Goal: Task Accomplishment & Management: Manage account settings

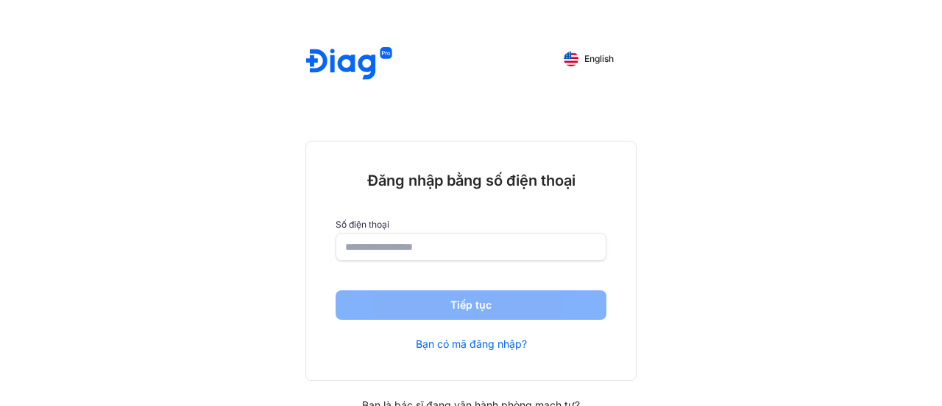
click at [423, 243] on input "number" at bounding box center [471, 246] width 252 height 27
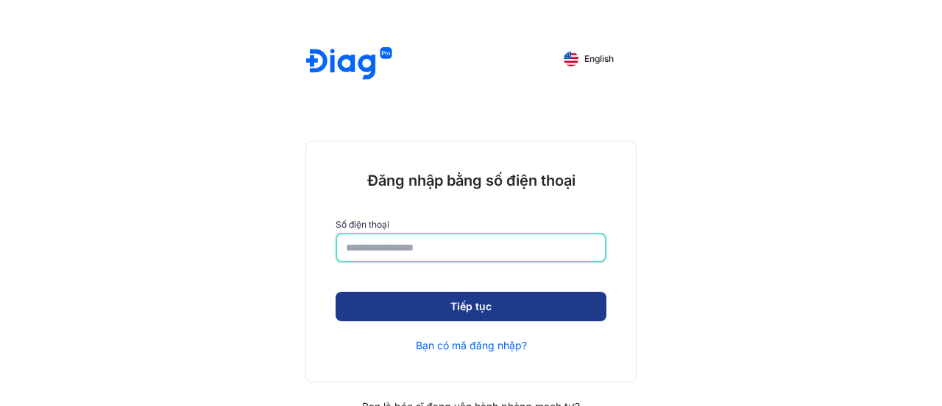
type input "**********"
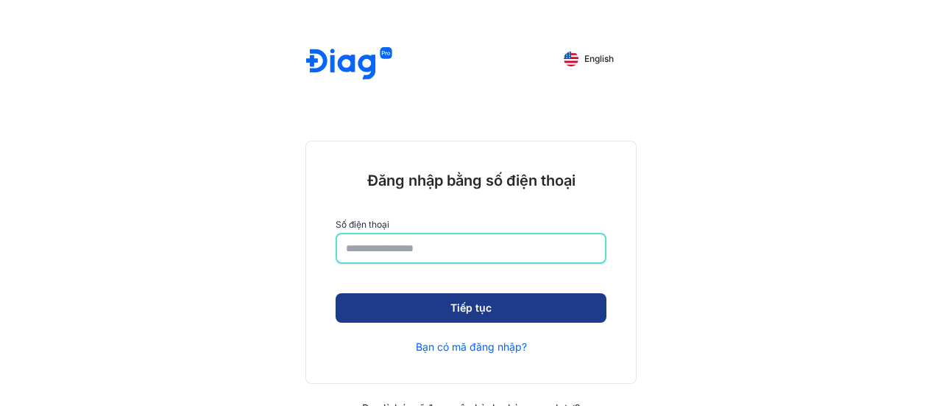
click at [439, 307] on button "Tiếp tục" at bounding box center [471, 307] width 271 height 29
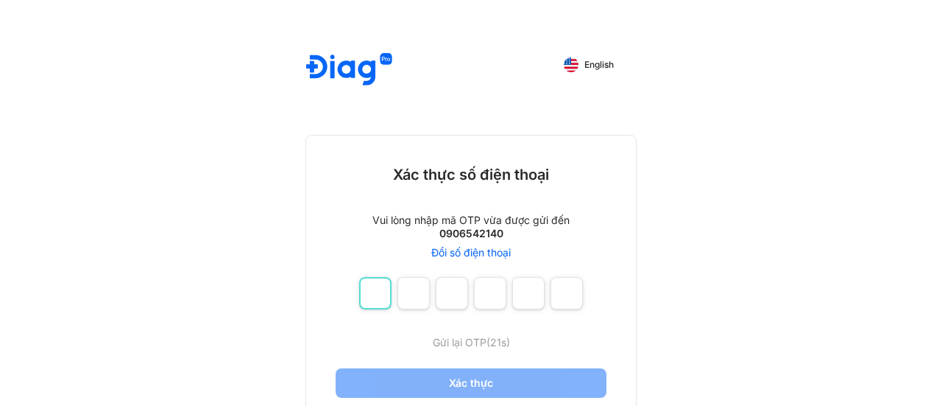
click at [379, 301] on input "number" at bounding box center [375, 293] width 32 height 32
type input "*"
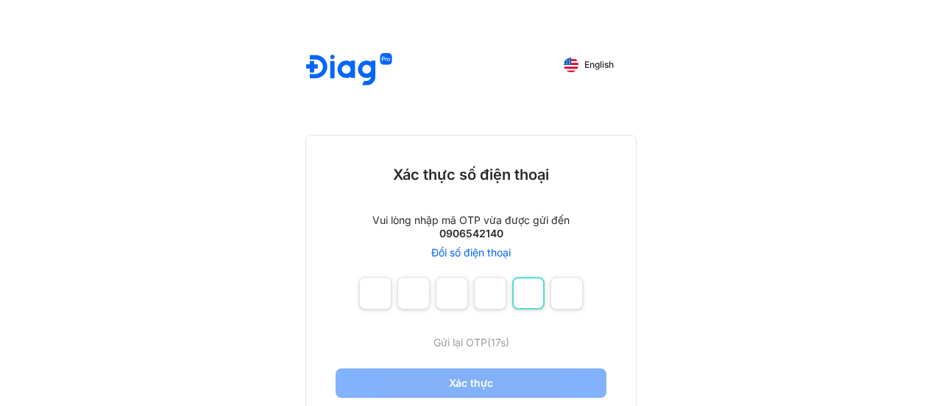
type input "*"
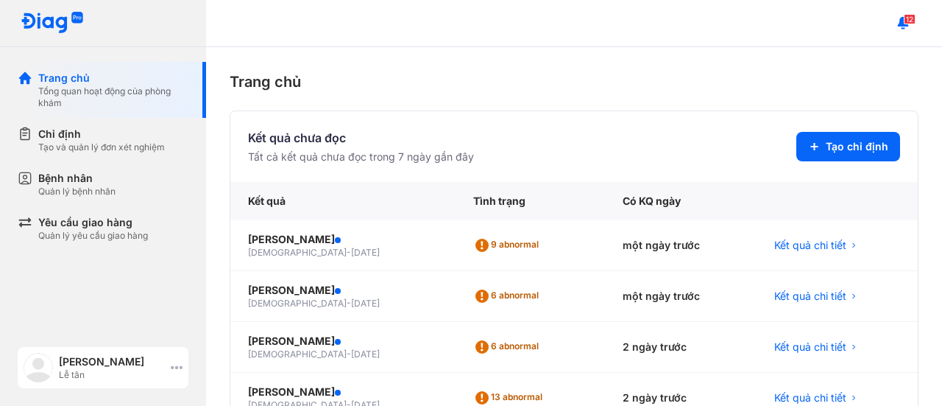
click at [175, 364] on icon at bounding box center [177, 367] width 12 height 12
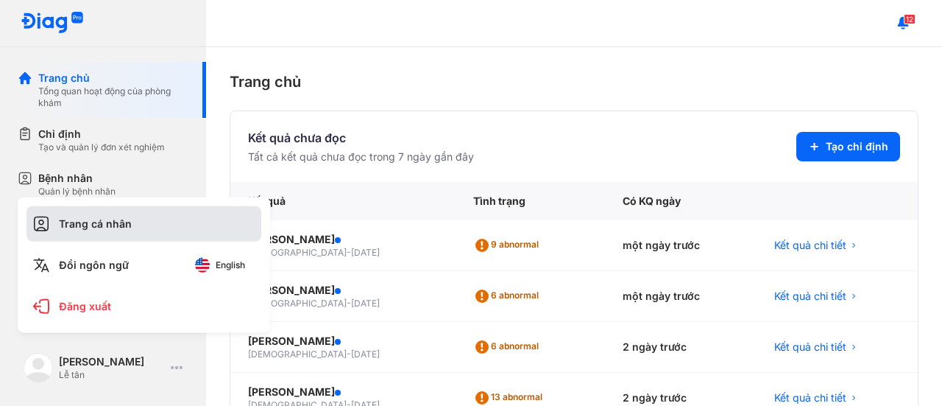
click at [118, 220] on div "Trang cá nhân" at bounding box center [144, 223] width 235 height 35
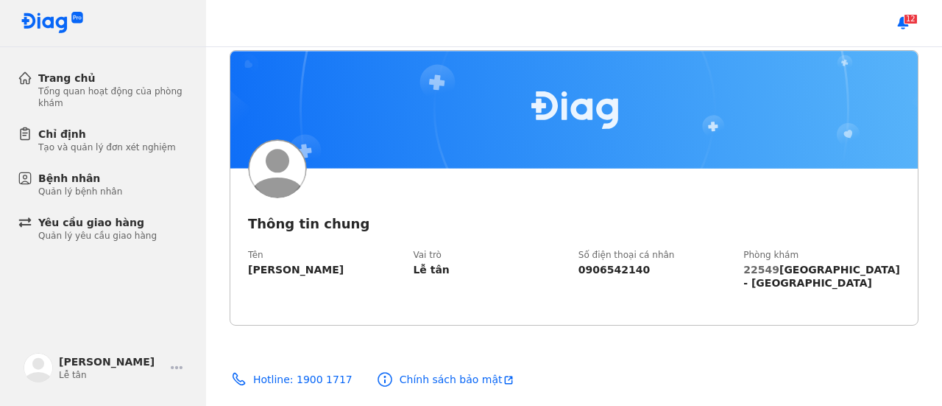
scroll to position [71, 0]
